Goal: Information Seeking & Learning: Learn about a topic

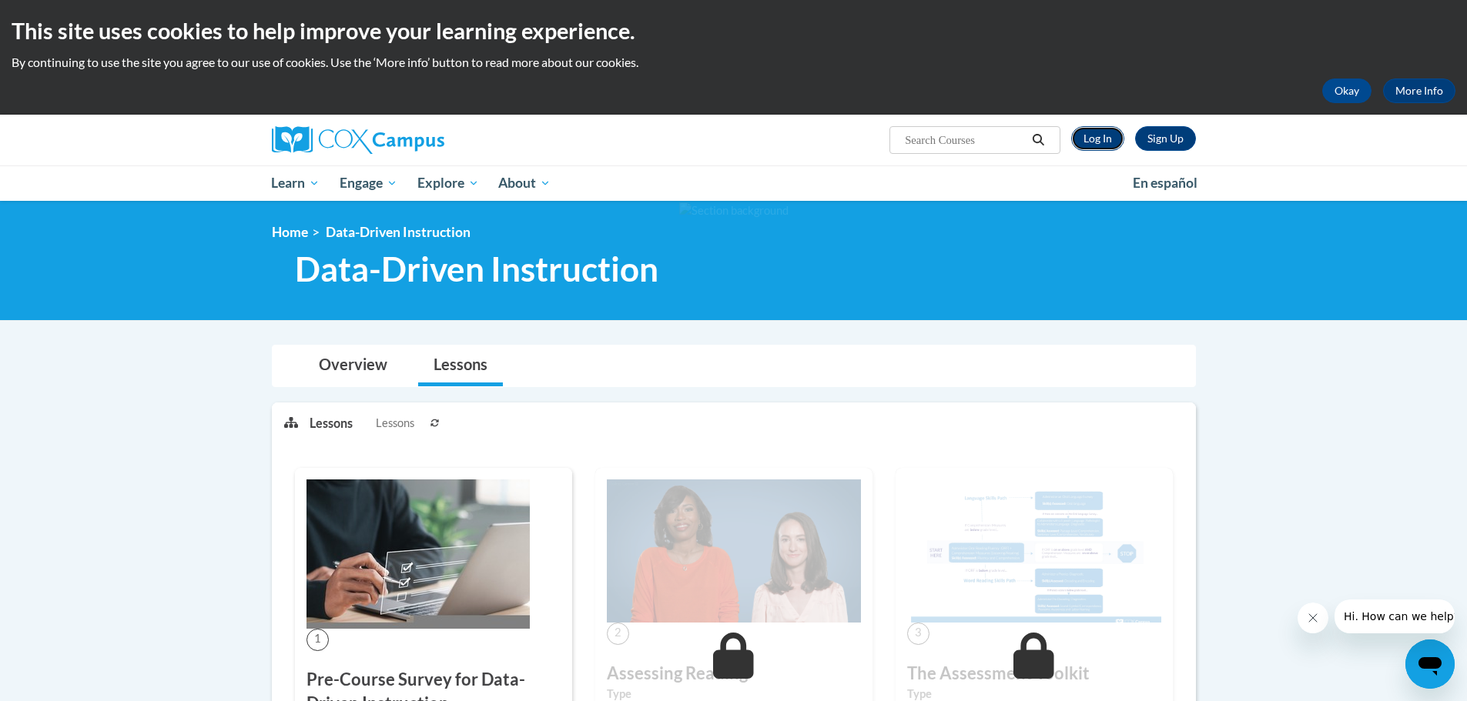
click at [1092, 139] on link "Log In" at bounding box center [1097, 138] width 53 height 25
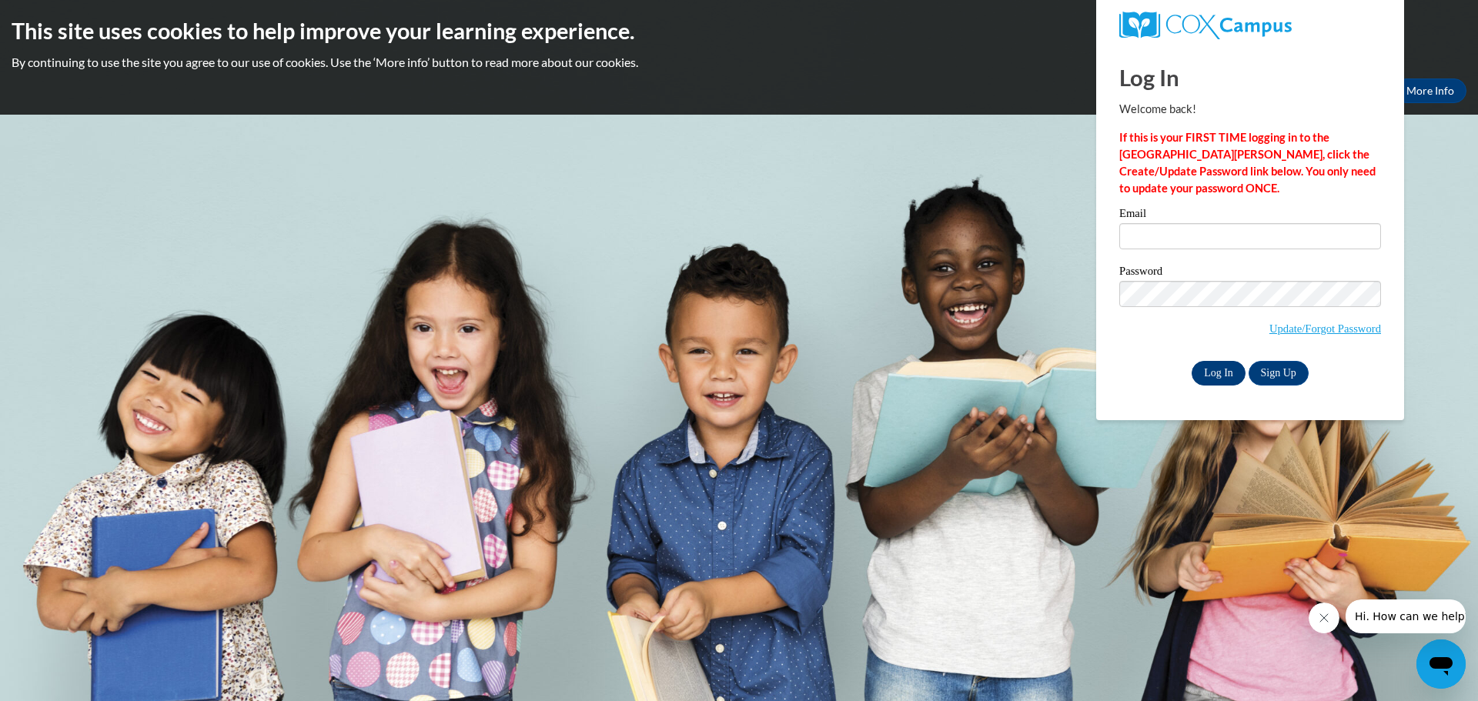
type input "mrohde@clintonville.k12.wi.us"
click at [1217, 373] on input "Log In" at bounding box center [1219, 373] width 54 height 25
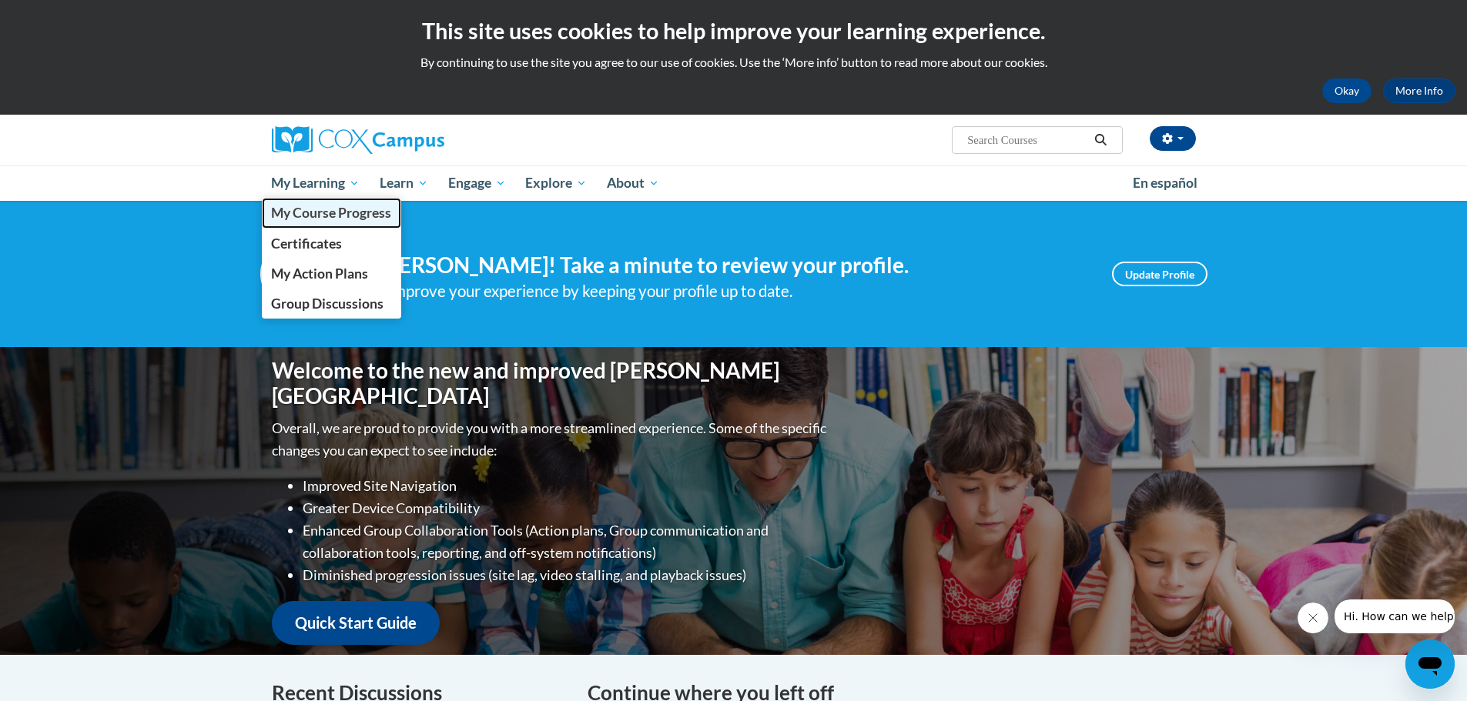
click at [322, 216] on span "My Course Progress" at bounding box center [331, 213] width 120 height 16
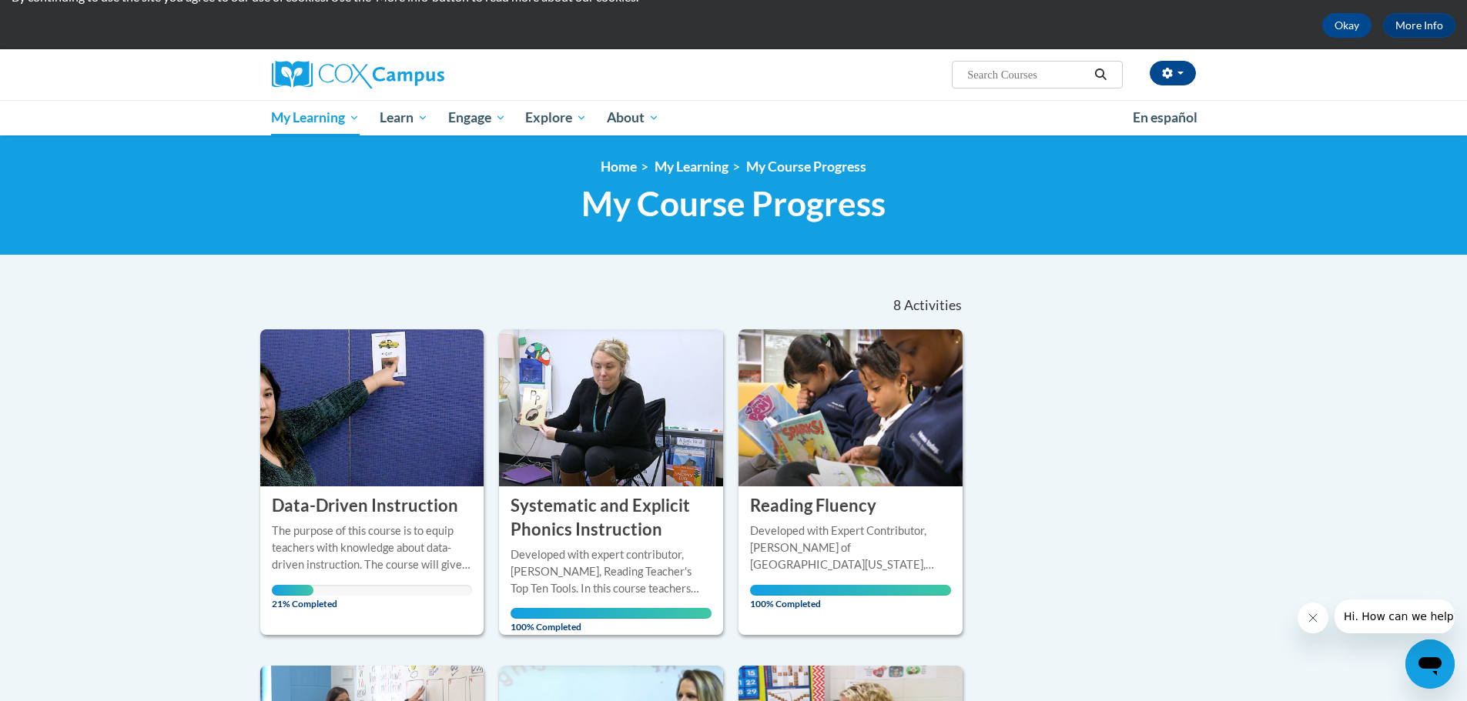
scroll to position [154, 0]
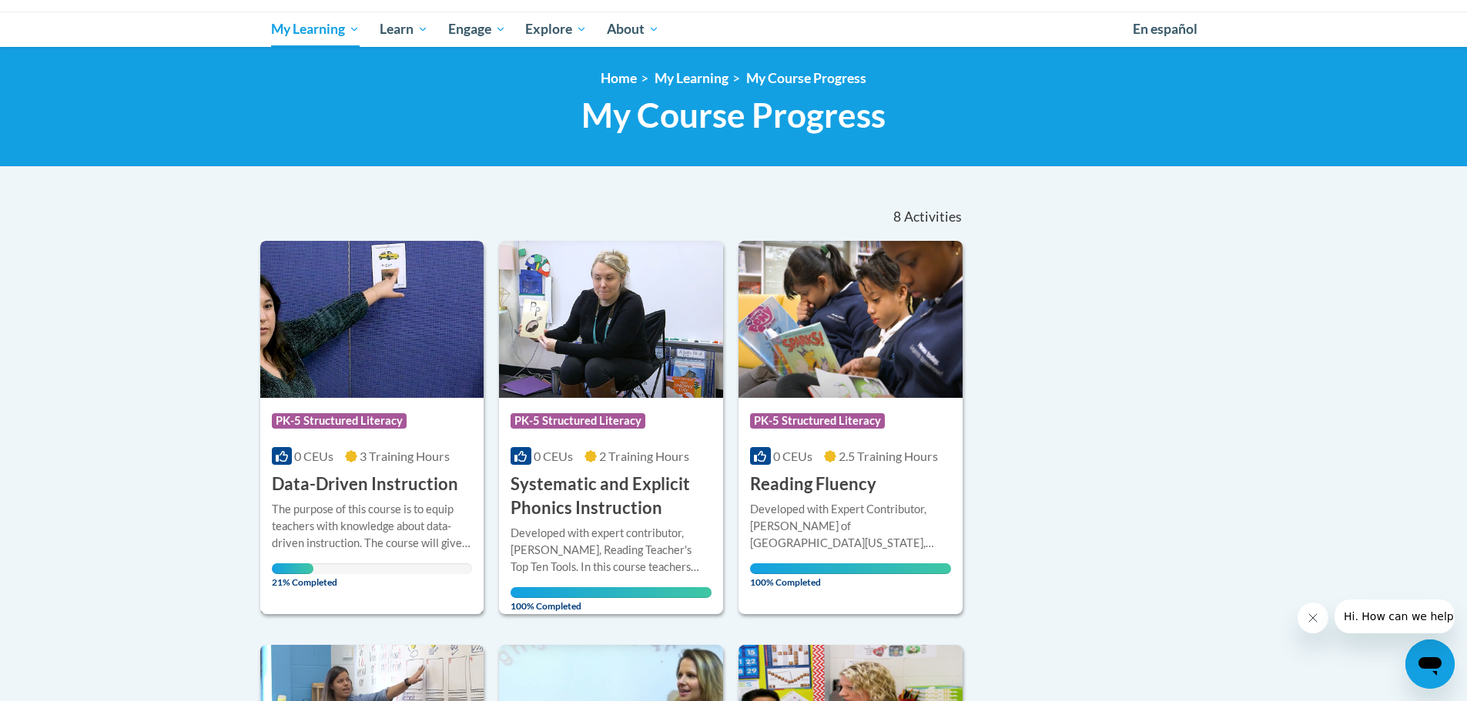
click at [348, 510] on div "The purpose of this course is to equip teachers with knowledge about data-drive…" at bounding box center [372, 526] width 201 height 51
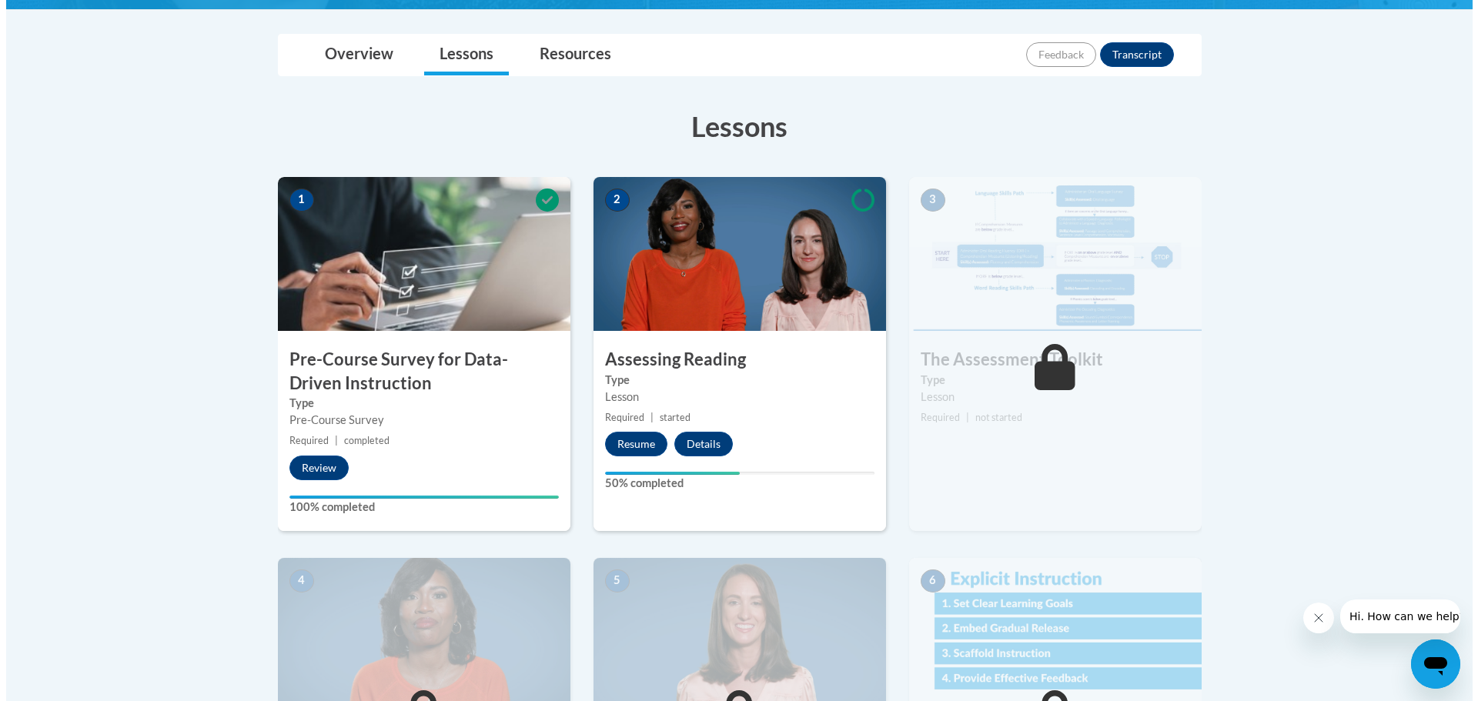
scroll to position [385, 0]
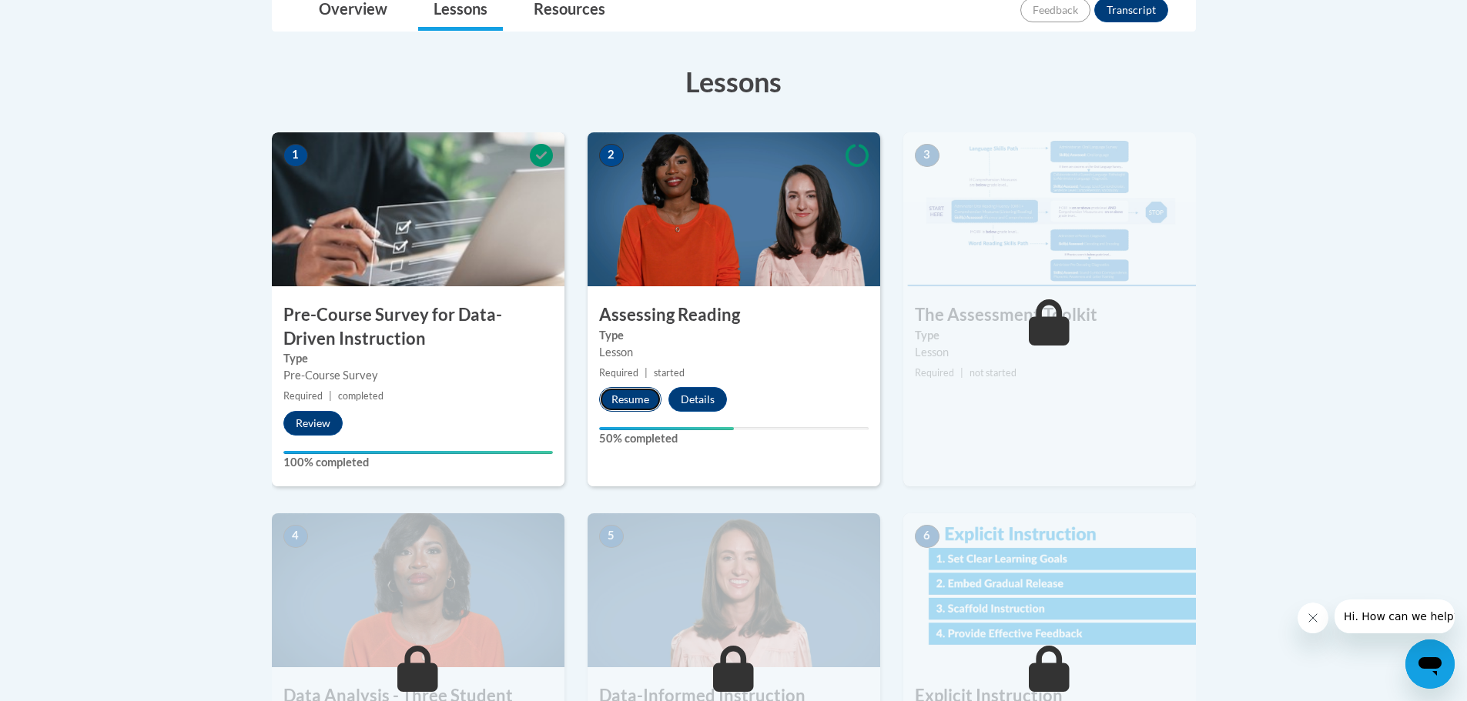
click at [640, 400] on button "Resume" at bounding box center [630, 399] width 62 height 25
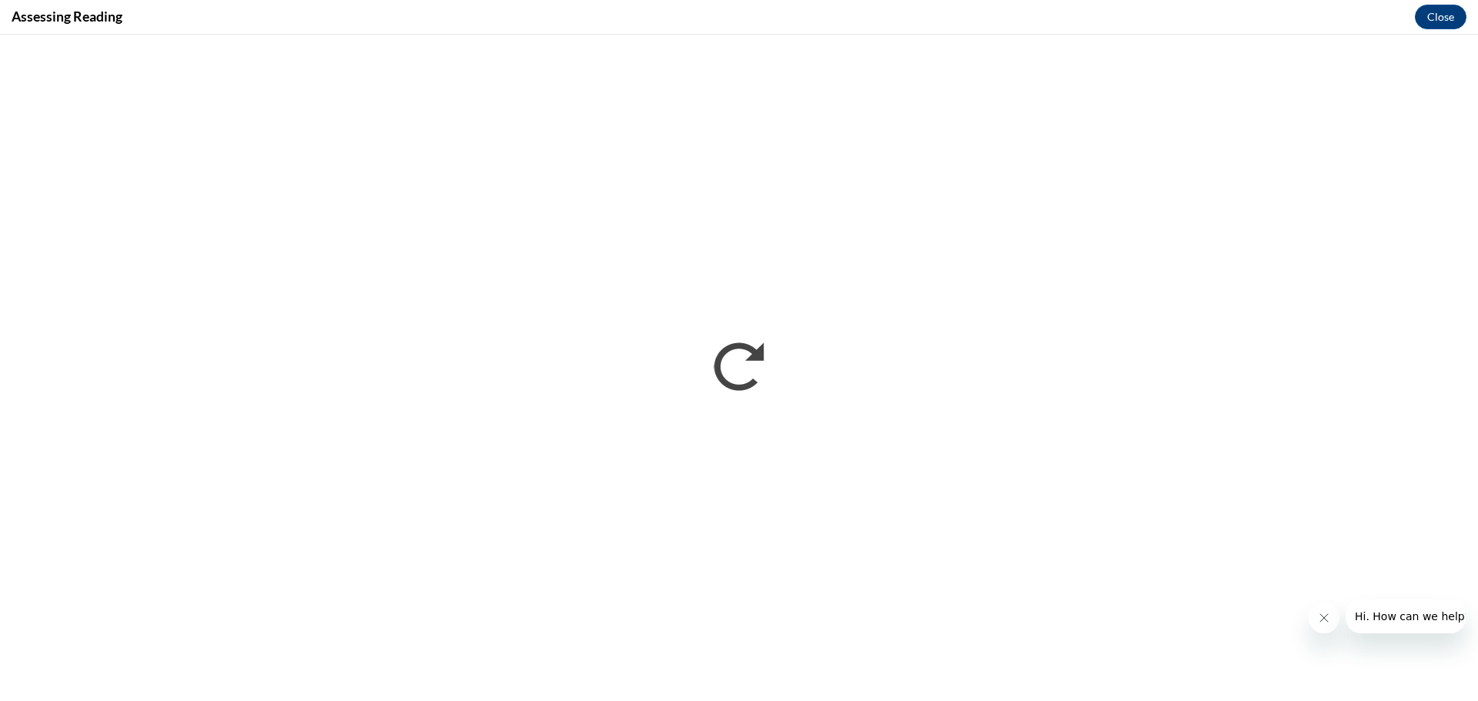
scroll to position [0, 0]
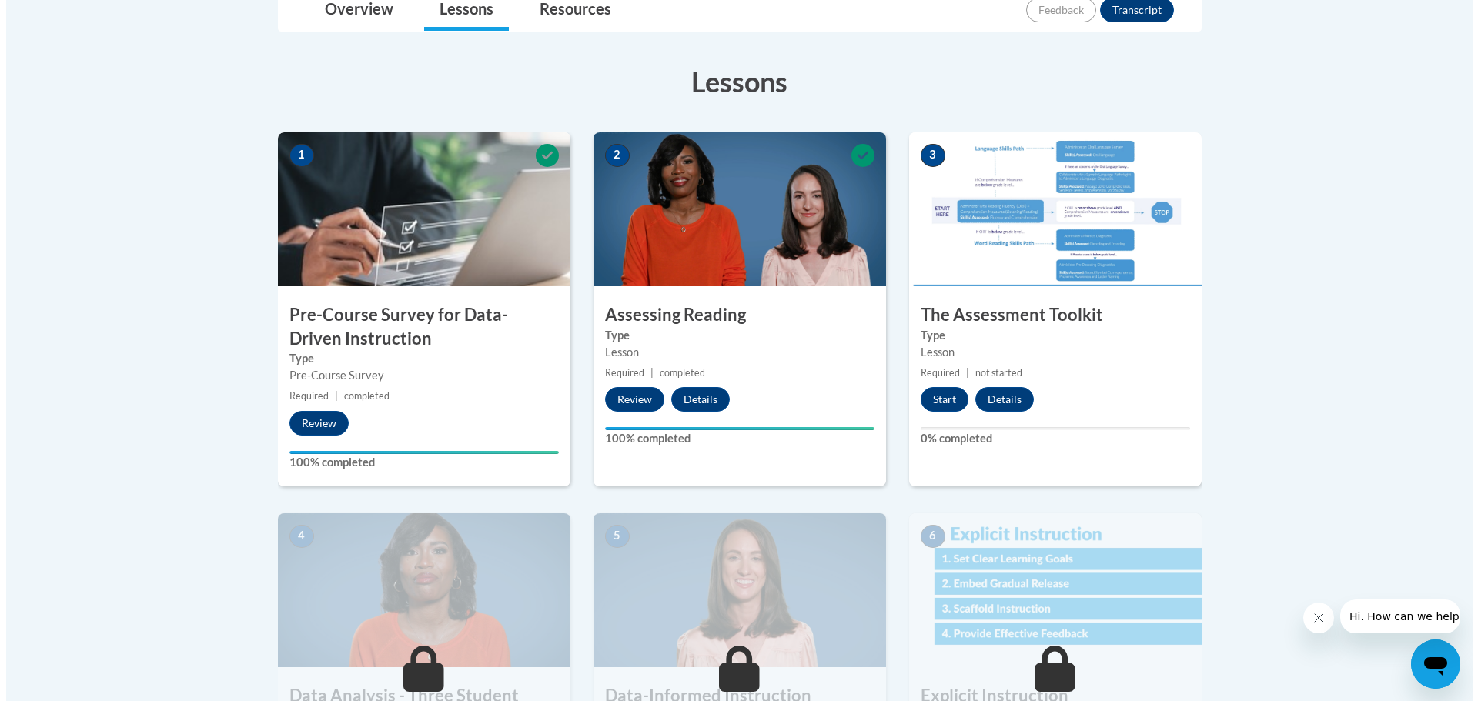
scroll to position [539, 0]
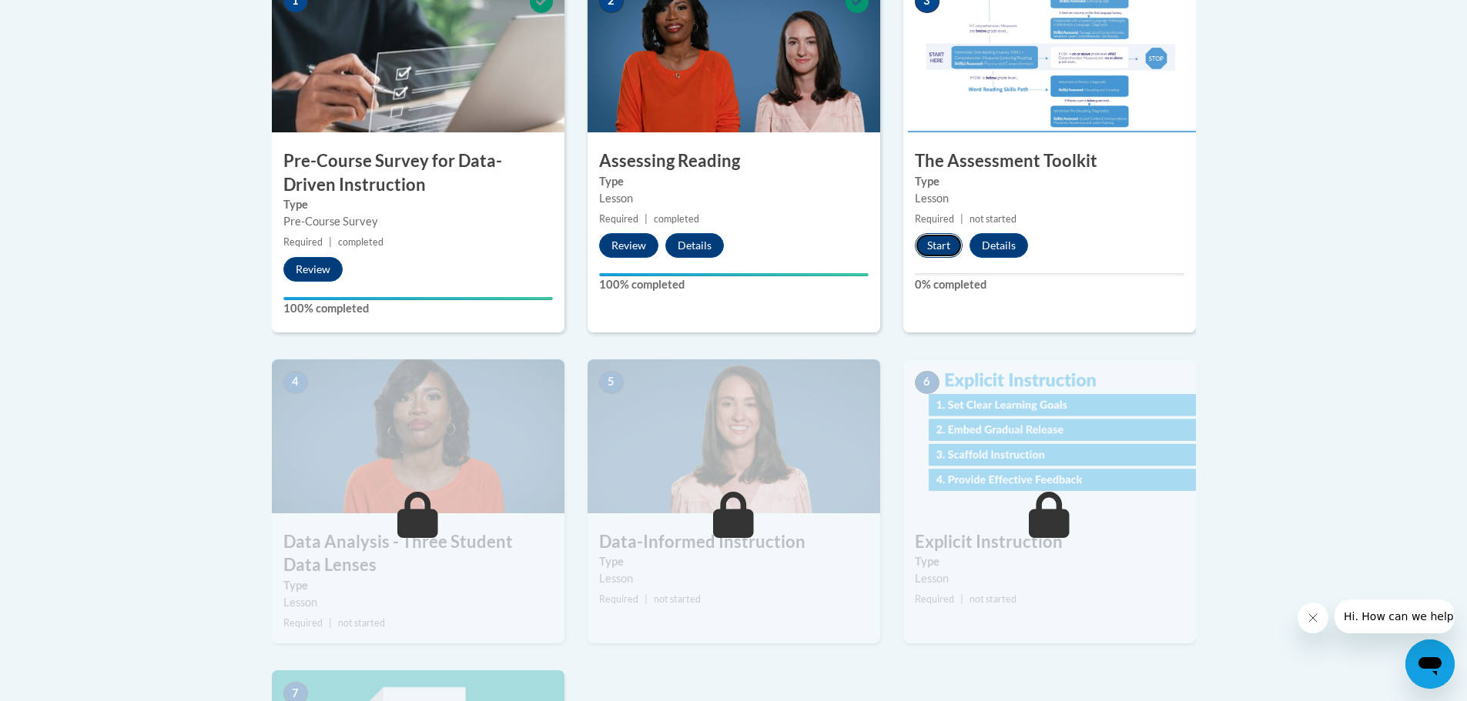
click at [932, 241] on button "Start" at bounding box center [939, 245] width 48 height 25
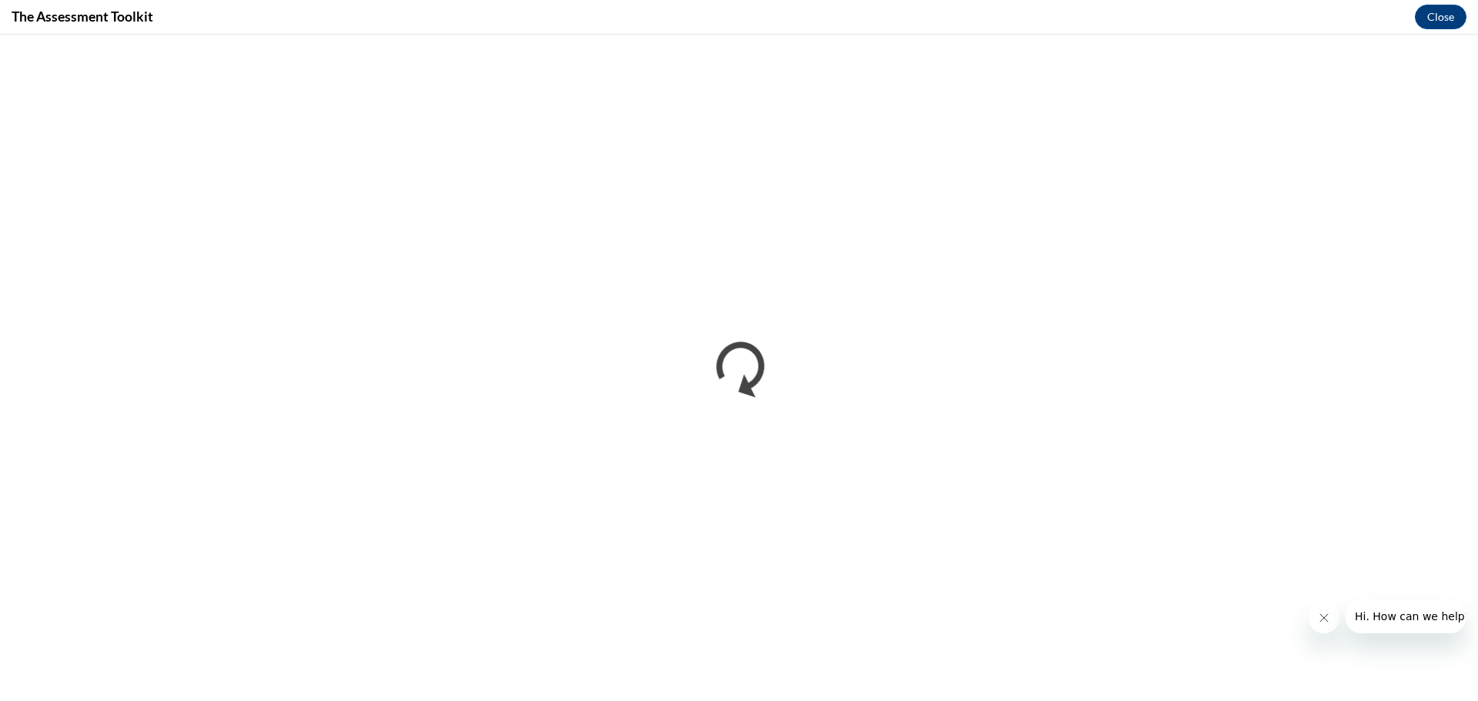
scroll to position [0, 0]
